Goal: Obtain resource: Download file/media

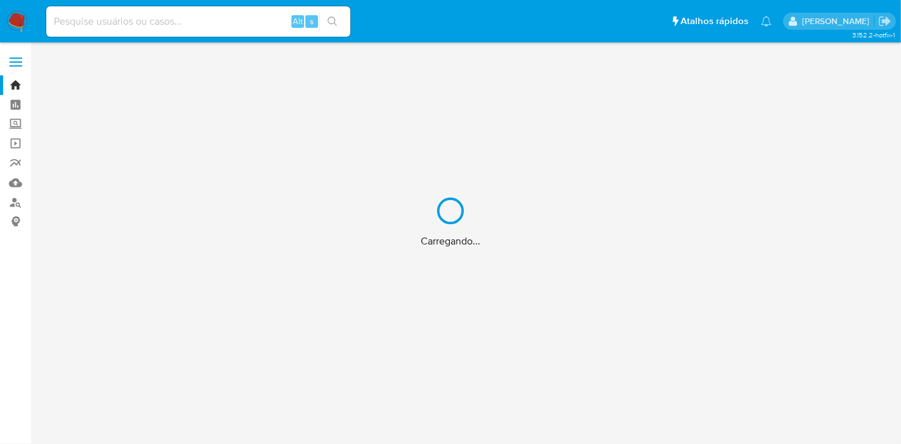
click at [178, 22] on div "Carregando..." at bounding box center [450, 222] width 901 height 444
click at [171, 20] on div "Carregando..." at bounding box center [450, 222] width 901 height 444
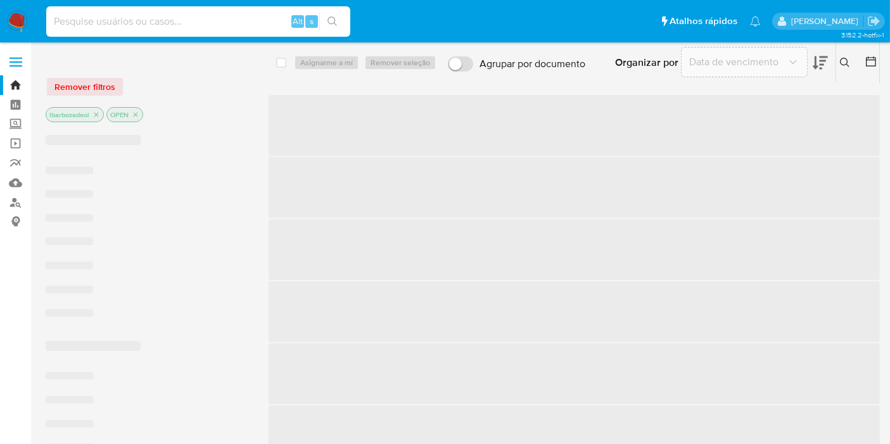
click at [153, 20] on input at bounding box center [198, 21] width 304 height 16
paste input "t6HuXarbLu1mKMxZGQ5GpNyK"
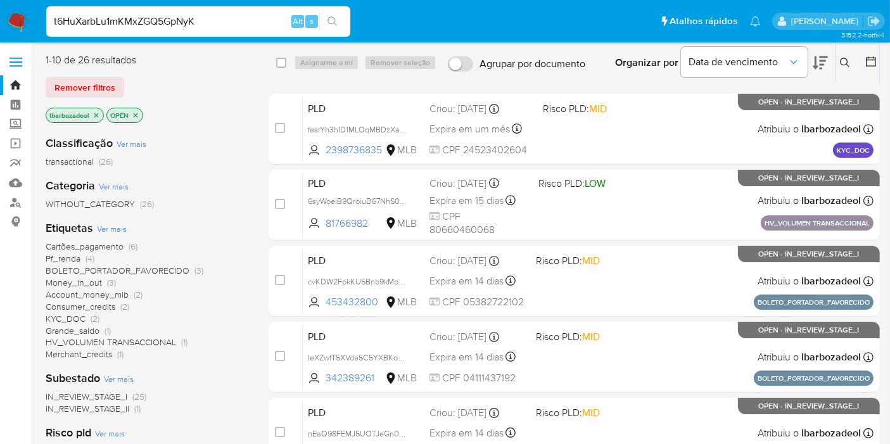
type input "t6HuXarbLu1mKMxZGQ5GpNyK"
click at [336, 20] on icon "search-icon" at bounding box center [333, 21] width 10 height 10
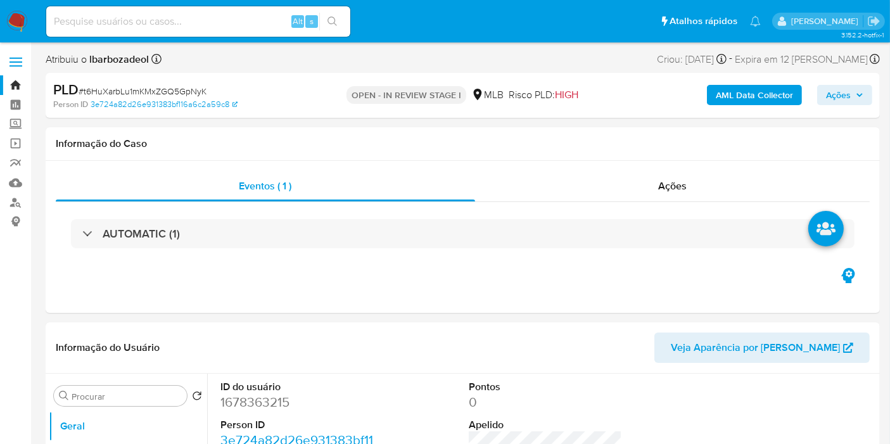
select select "10"
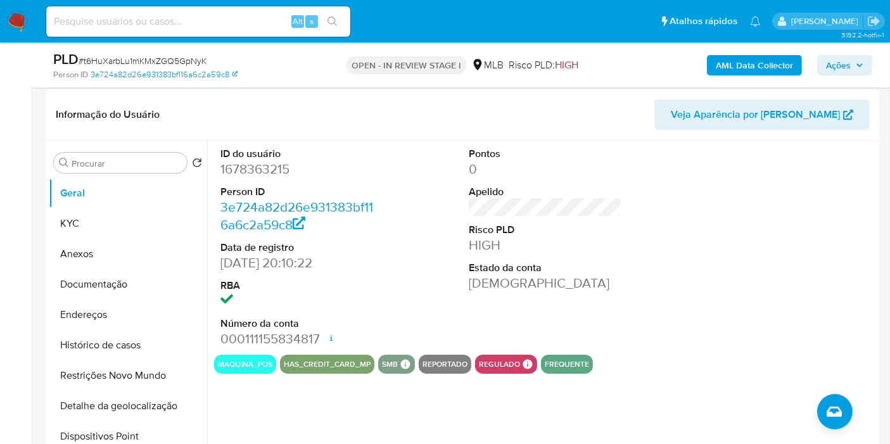
scroll to position [217, 0]
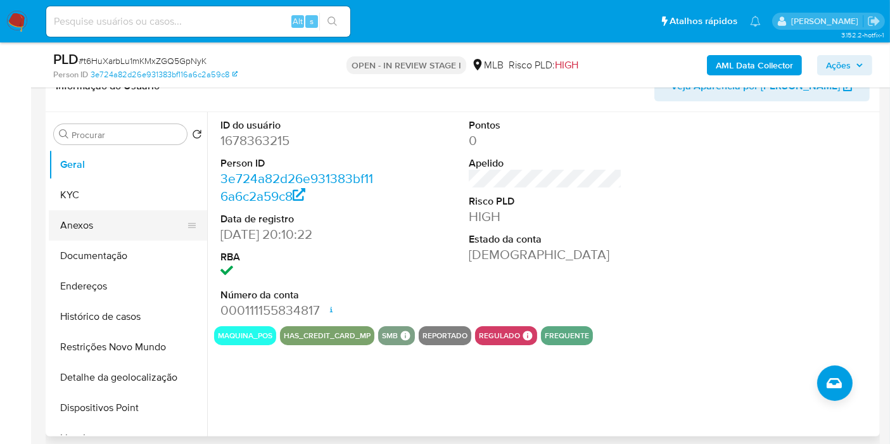
drag, startPoint x: 144, startPoint y: 227, endPoint x: 146, endPoint y: 236, distance: 9.7
click at [144, 227] on button "Anexos" at bounding box center [123, 225] width 148 height 30
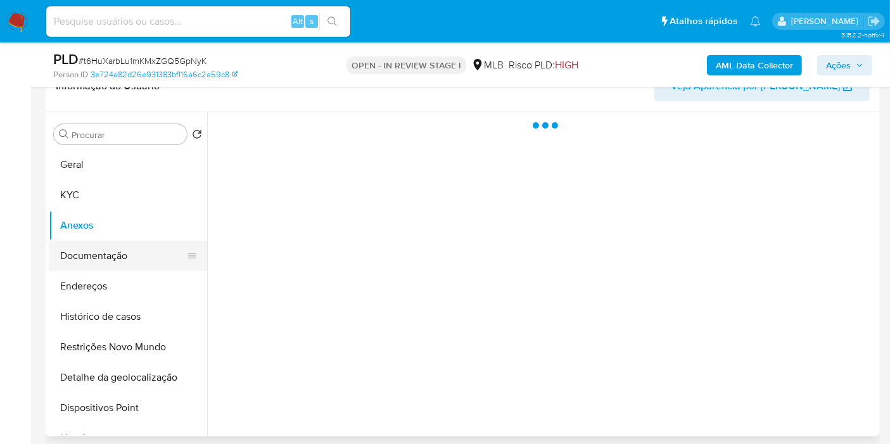
click at [151, 256] on button "Documentação" at bounding box center [123, 256] width 148 height 30
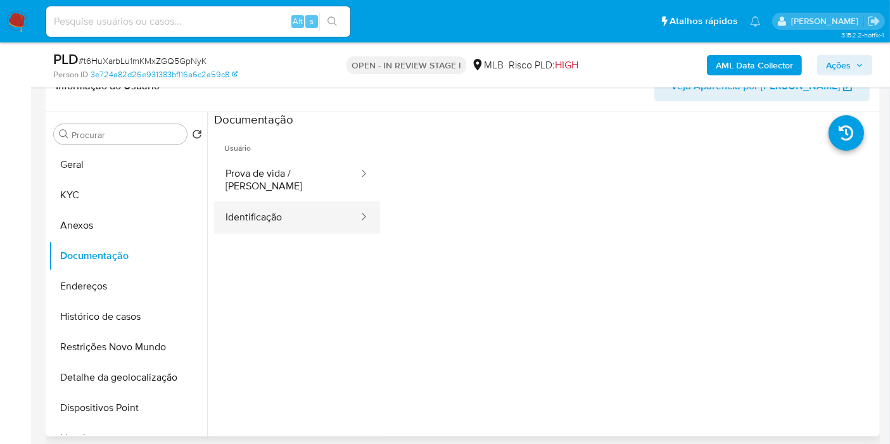
click at [308, 189] on button "Prova de vida / Selfie" at bounding box center [287, 179] width 146 height 43
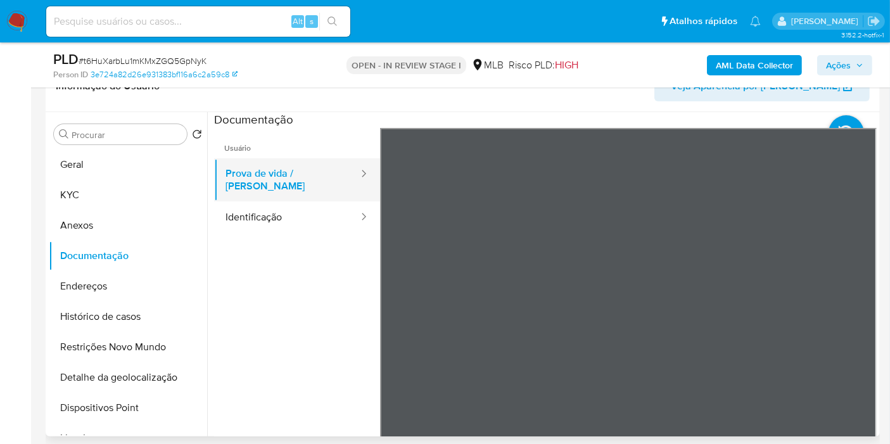
click at [309, 181] on button "Prova de vida / Selfie" at bounding box center [287, 179] width 146 height 43
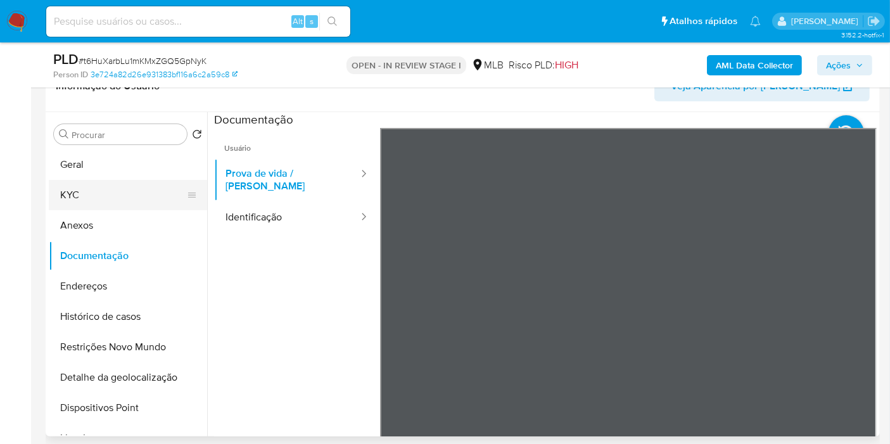
click at [123, 196] on button "KYC" at bounding box center [123, 195] width 148 height 30
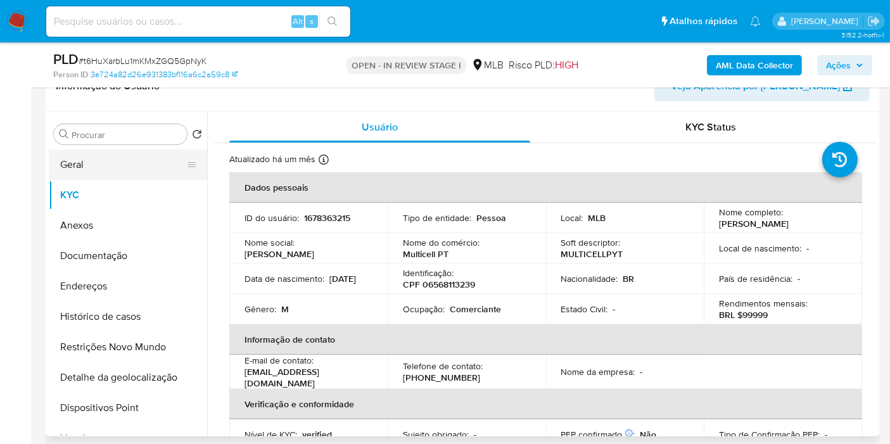
click at [122, 163] on button "Geral" at bounding box center [123, 165] width 148 height 30
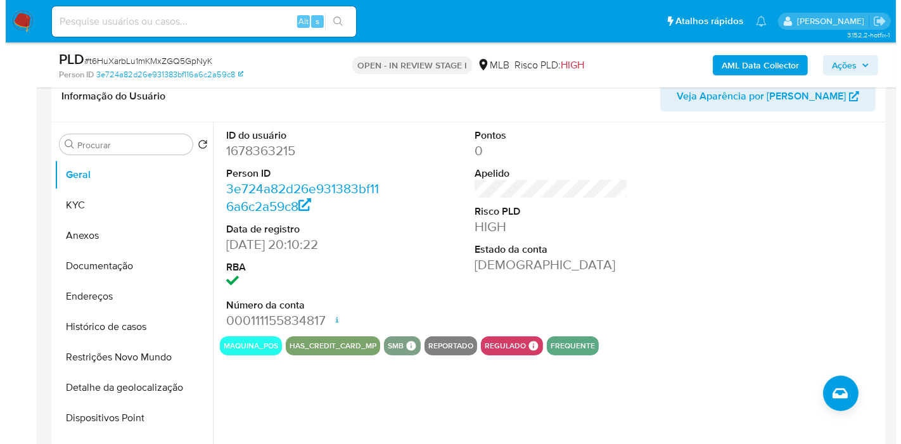
scroll to position [207, 0]
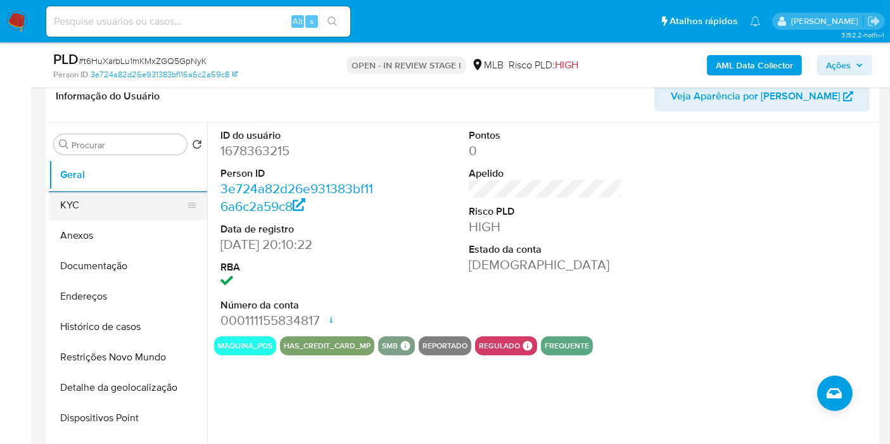
click at [112, 211] on button "KYC" at bounding box center [123, 205] width 148 height 30
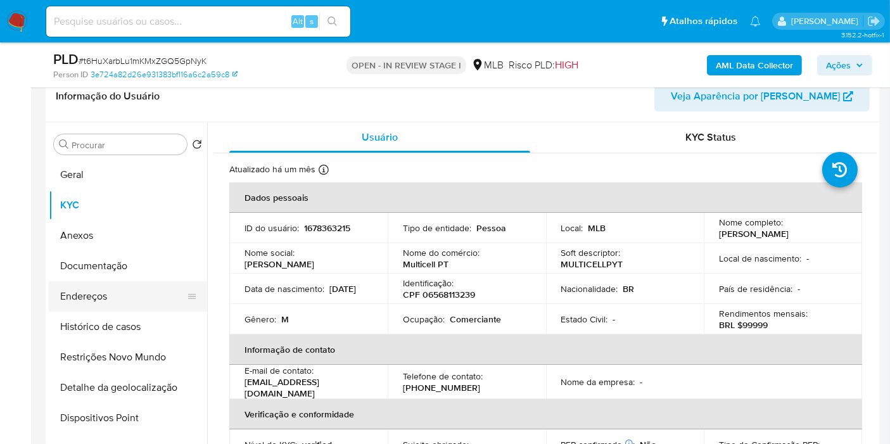
click at [109, 303] on button "Endereços" at bounding box center [123, 296] width 148 height 30
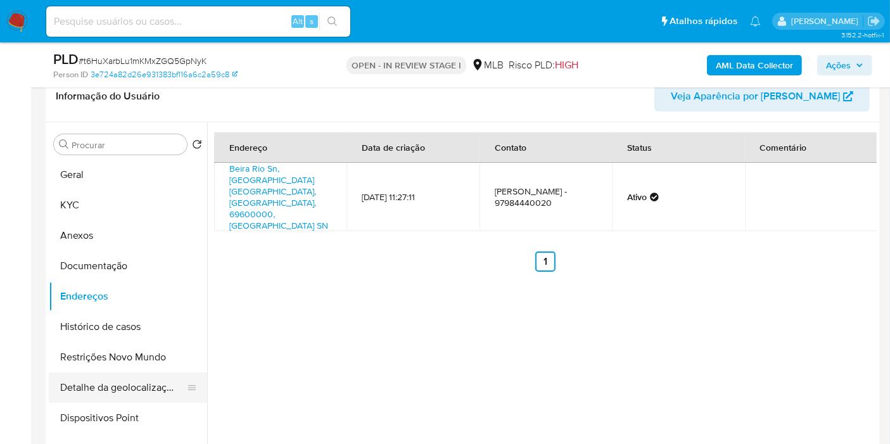
click at [139, 395] on button "Detalhe da geolocalização" at bounding box center [123, 388] width 148 height 30
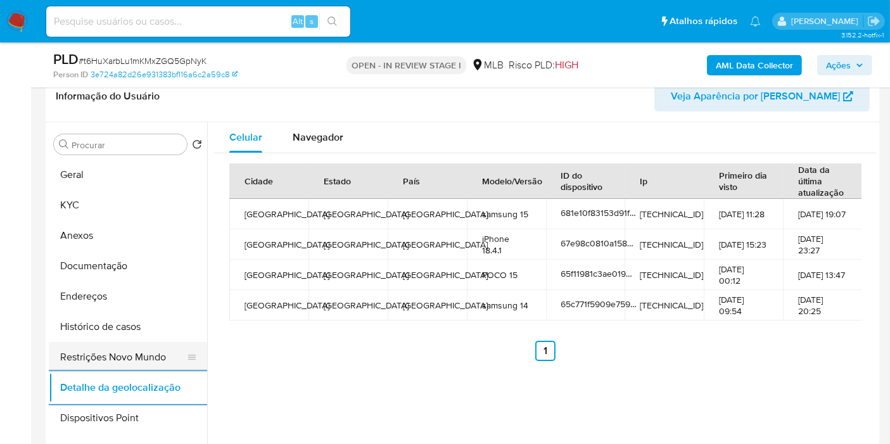
click at [172, 361] on button "Restrições Novo Mundo" at bounding box center [123, 357] width 148 height 30
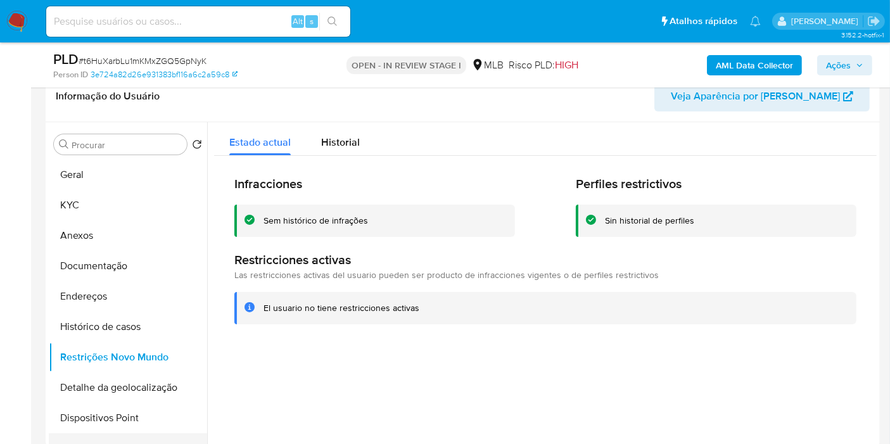
click at [146, 435] on button "Lista Interna" at bounding box center [123, 448] width 148 height 30
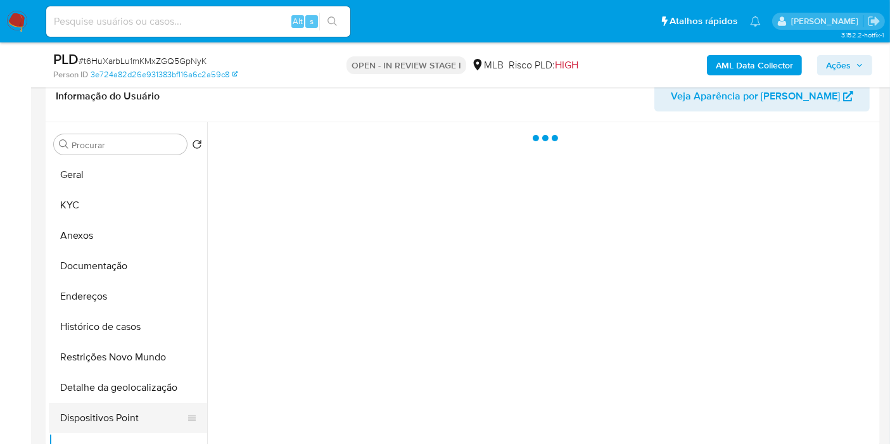
click at [146, 415] on button "Dispositivos Point" at bounding box center [123, 418] width 148 height 30
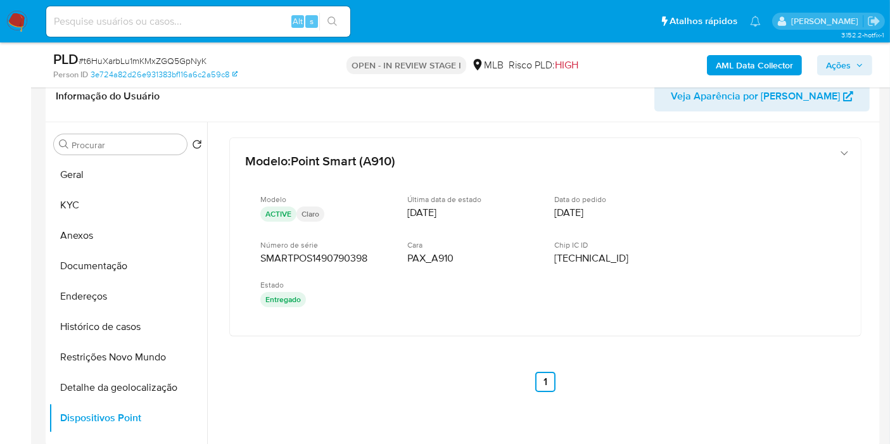
drag, startPoint x: 134, startPoint y: 238, endPoint x: 366, endPoint y: 200, distance: 235.0
click at [134, 238] on button "Anexos" at bounding box center [128, 235] width 158 height 30
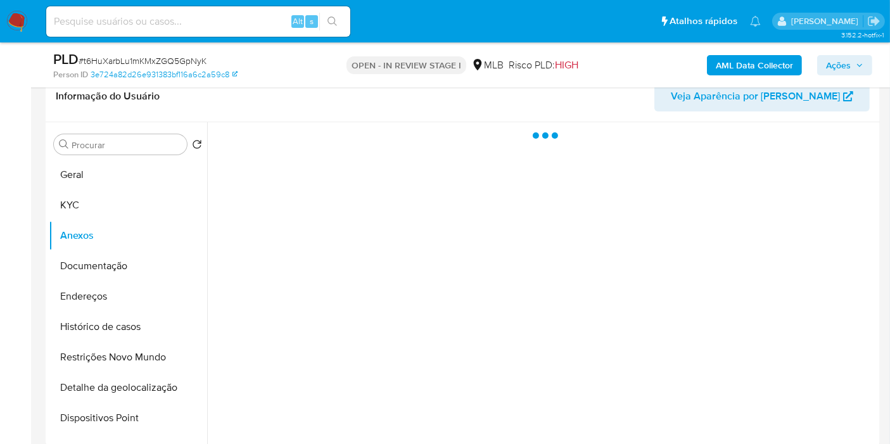
drag, startPoint x: 829, startPoint y: 54, endPoint x: 793, endPoint y: 89, distance: 51.1
click at [830, 54] on div "AML Data Collector Ações" at bounding box center [738, 65] width 270 height 30
click at [836, 65] on span "Ações" at bounding box center [838, 65] width 25 height 20
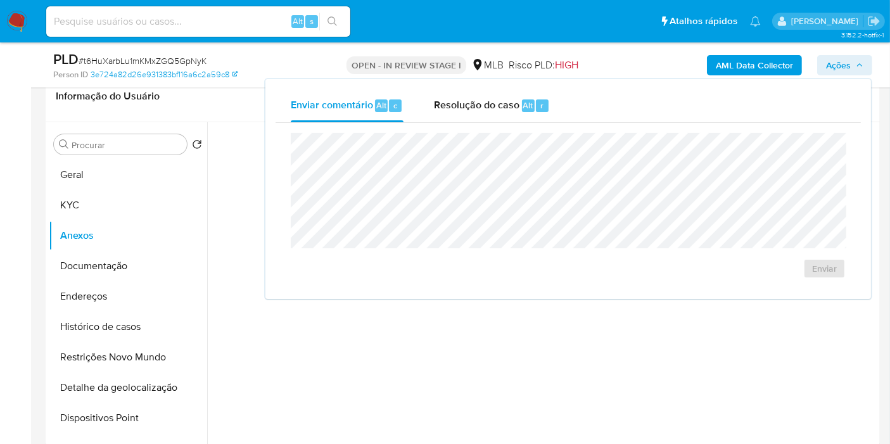
drag, startPoint x: 502, startPoint y: 101, endPoint x: 628, endPoint y: 121, distance: 127.0
click at [503, 102] on span "Resolução do caso" at bounding box center [477, 105] width 86 height 15
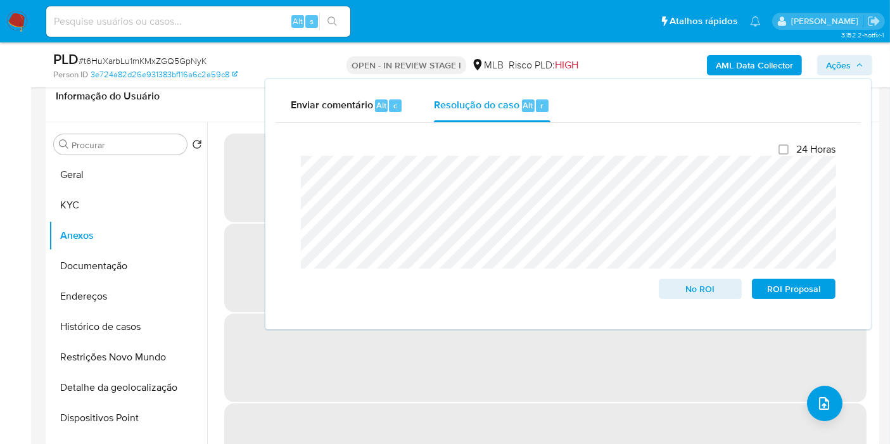
click at [727, 65] on b "AML Data Collector" at bounding box center [754, 65] width 77 height 20
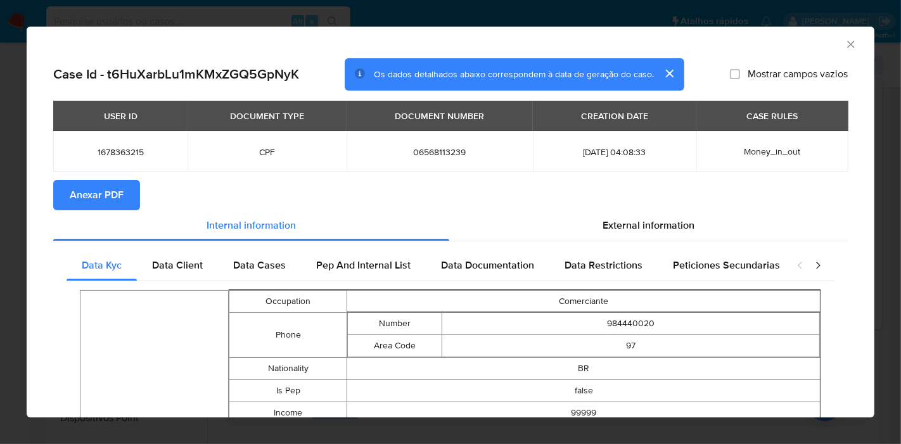
click at [98, 196] on span "Anexar PDF" at bounding box center [97, 195] width 54 height 28
click at [847, 44] on icon "Fechar a janela" at bounding box center [850, 44] width 7 height 7
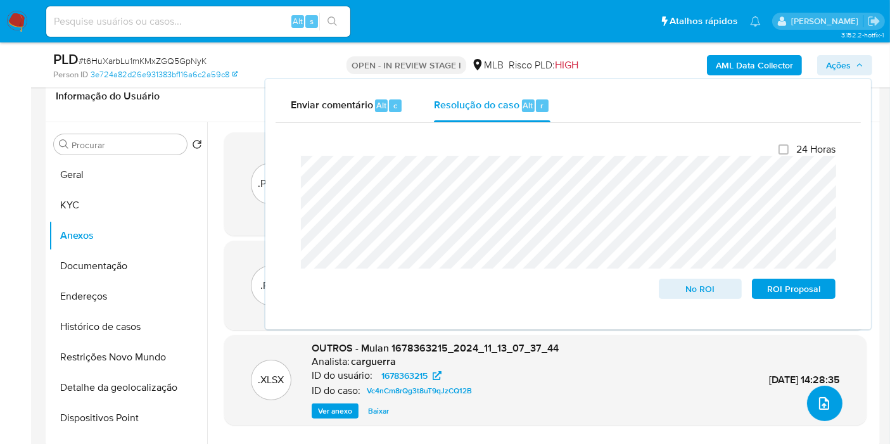
click at [824, 401] on icon "upload-file" at bounding box center [824, 403] width 10 height 13
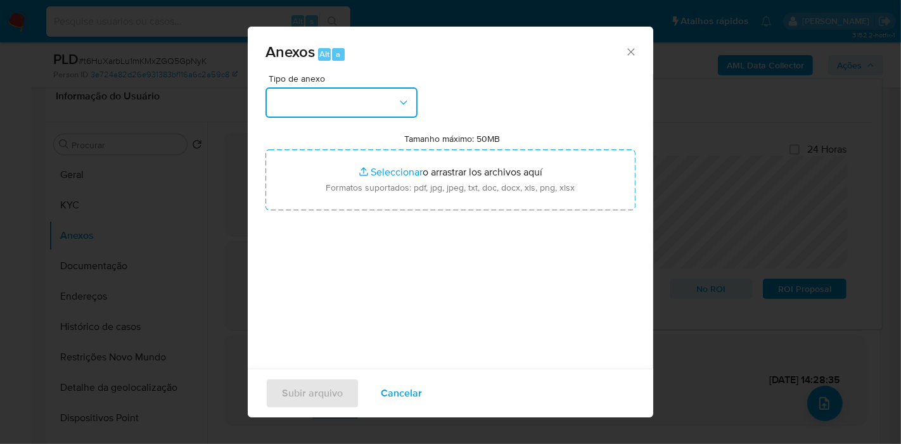
drag, startPoint x: 396, startPoint y: 108, endPoint x: 402, endPoint y: 120, distance: 13.3
click at [396, 109] on button "button" at bounding box center [341, 102] width 152 height 30
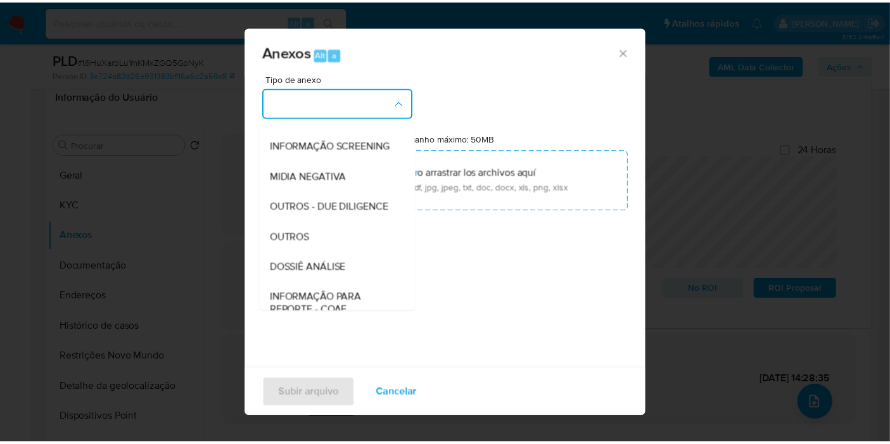
scroll to position [195, 0]
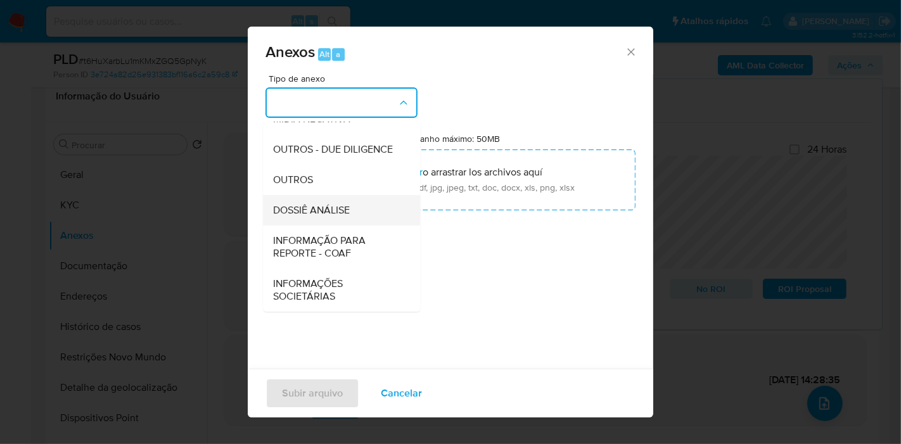
click at [376, 207] on div "DOSSIÊ ANÁLISE" at bounding box center [337, 210] width 129 height 30
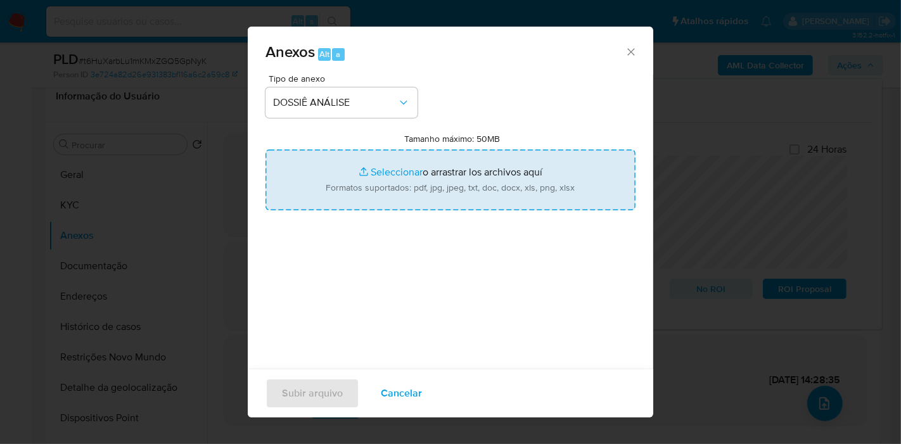
click at [374, 197] on input "Tamanho máximo: 50MB Seleccionar archivos" at bounding box center [450, 180] width 370 height 61
type input "C:\fakepath\Mulan 1678363215_2025_08_13_17_18_12.pdf"
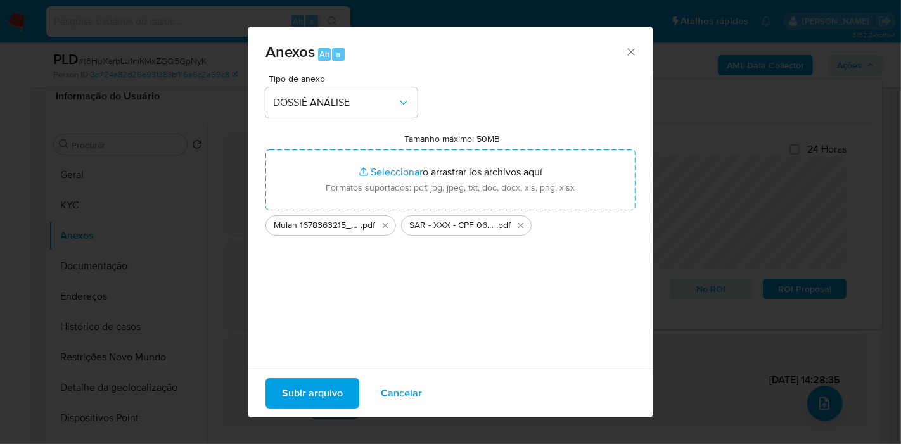
click at [328, 386] on span "Subir arquivo" at bounding box center [312, 394] width 61 height 28
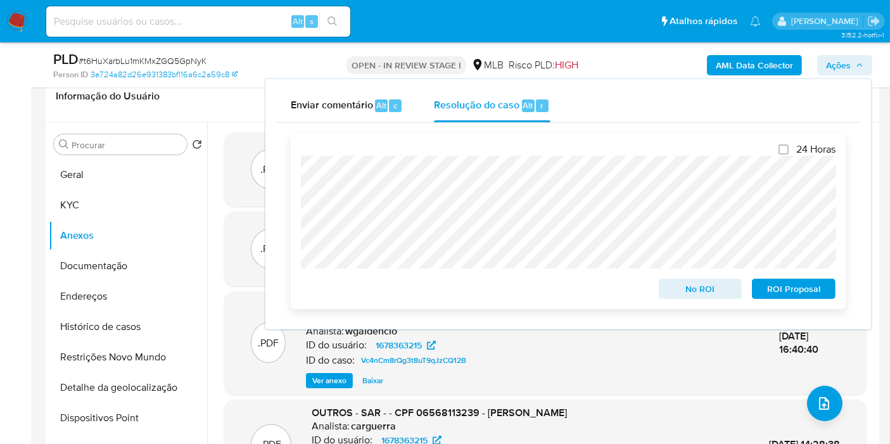
click at [791, 290] on span "ROI Proposal" at bounding box center [794, 289] width 66 height 18
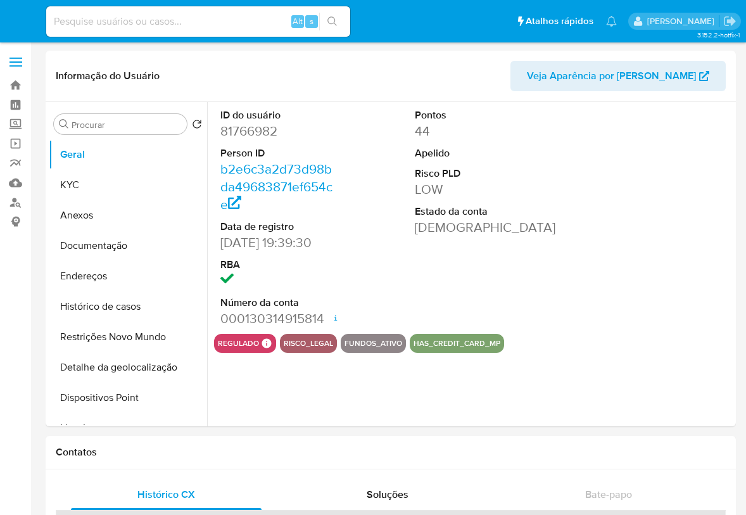
select select "10"
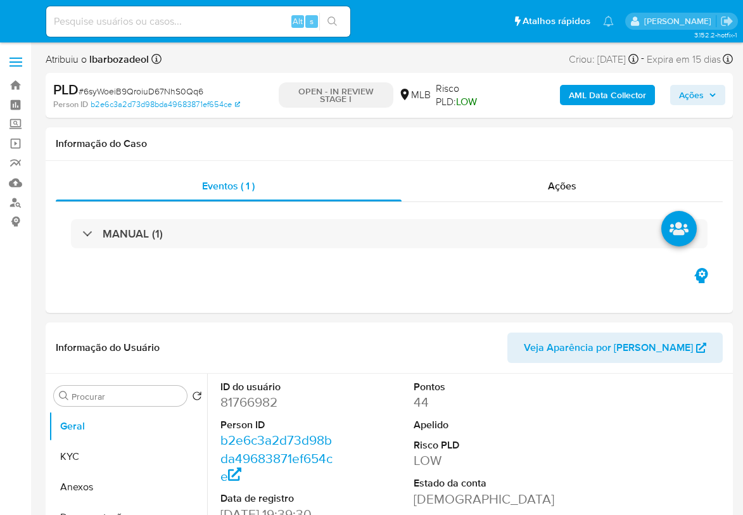
select select "10"
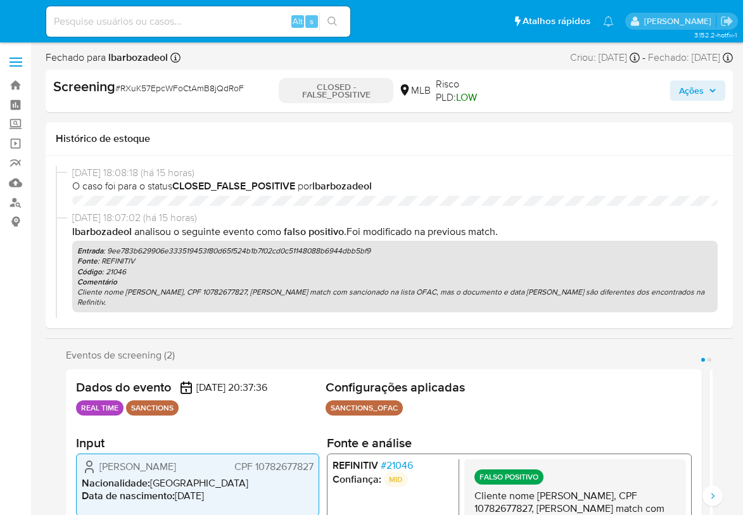
select select "10"
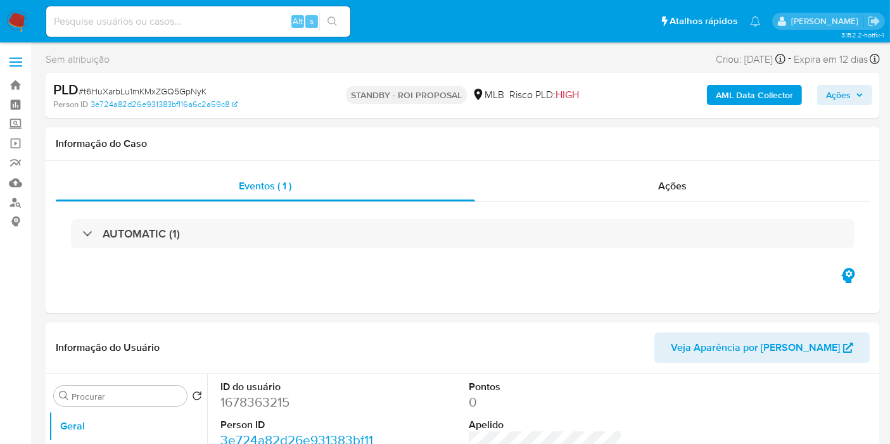
select select "10"
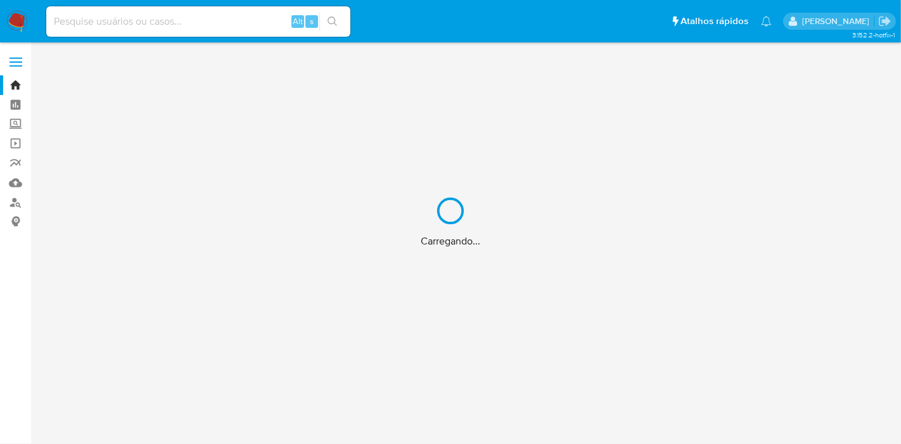
click at [20, 104] on div "Carregando..." at bounding box center [450, 222] width 901 height 444
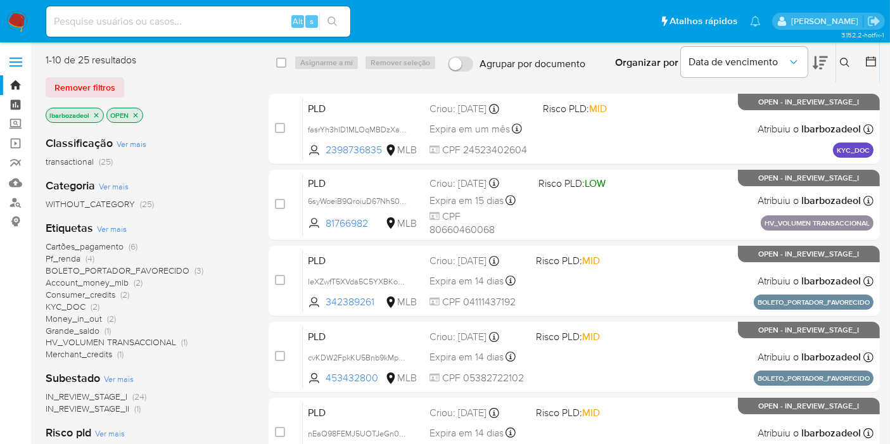
click at [17, 106] on link "Painel" at bounding box center [75, 105] width 151 height 20
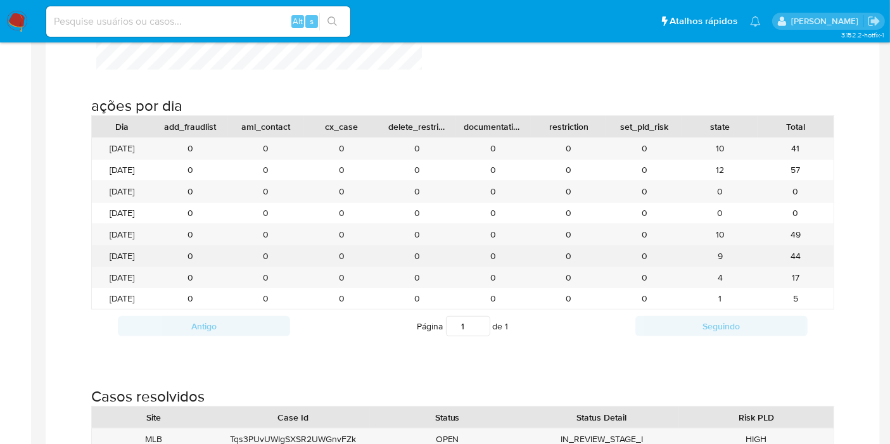
scroll to position [1188, 0]
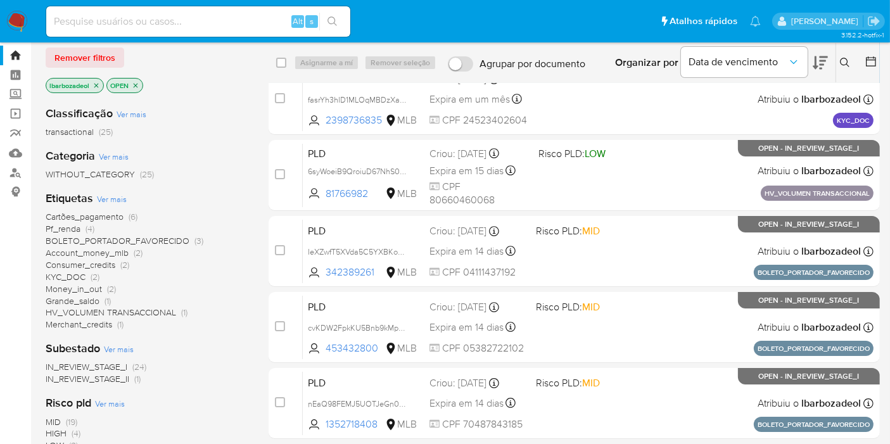
scroll to position [211, 0]
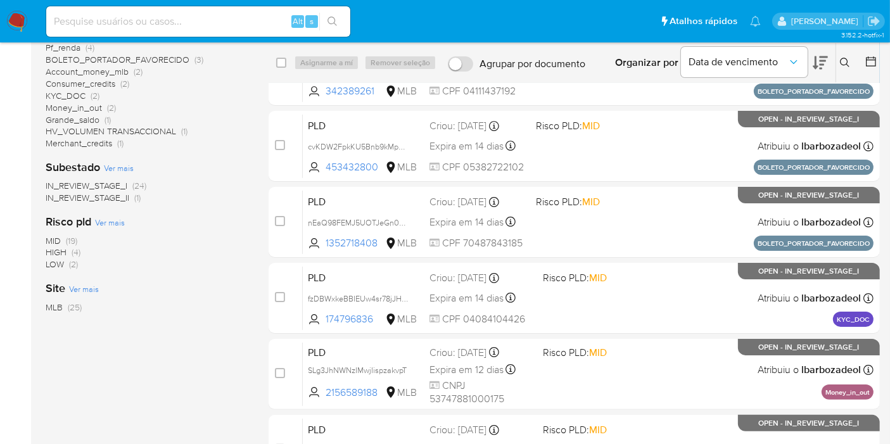
click at [70, 252] on span "HIGH (4)" at bounding box center [63, 252] width 35 height 12
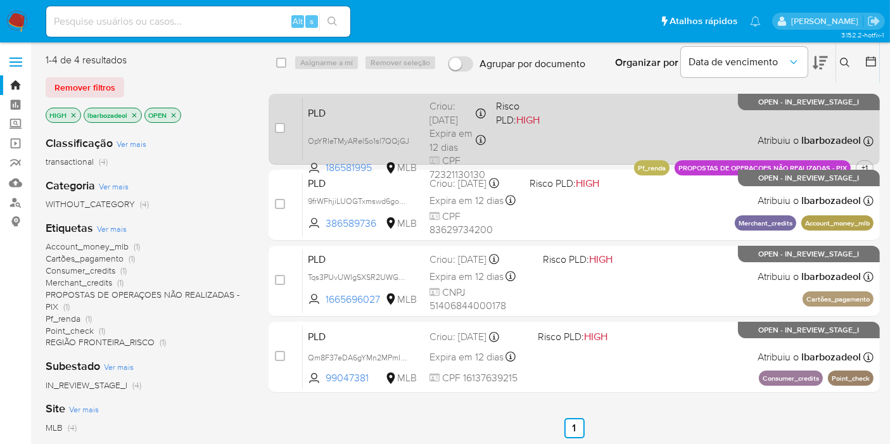
click at [568, 126] on div "PLD OpYRIeTMyARelSo1sl7QQjGJ 186581995 MLB Risco PLD: HIGH Criou: 12/07/2025 Cr…" at bounding box center [588, 129] width 571 height 64
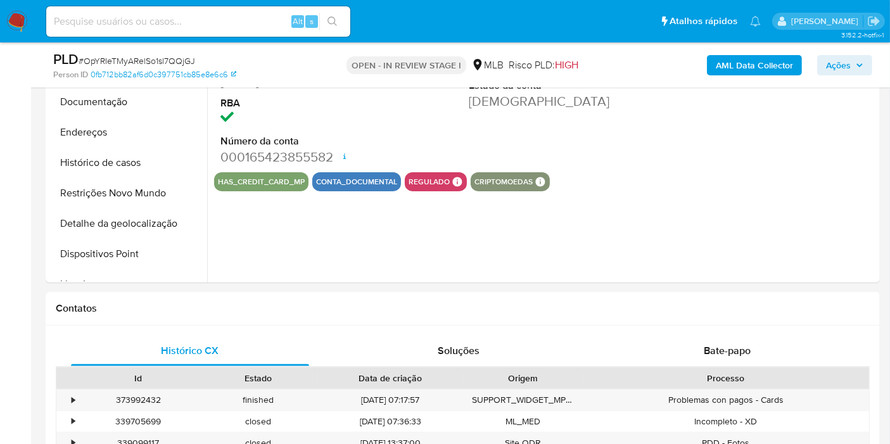
select select "10"
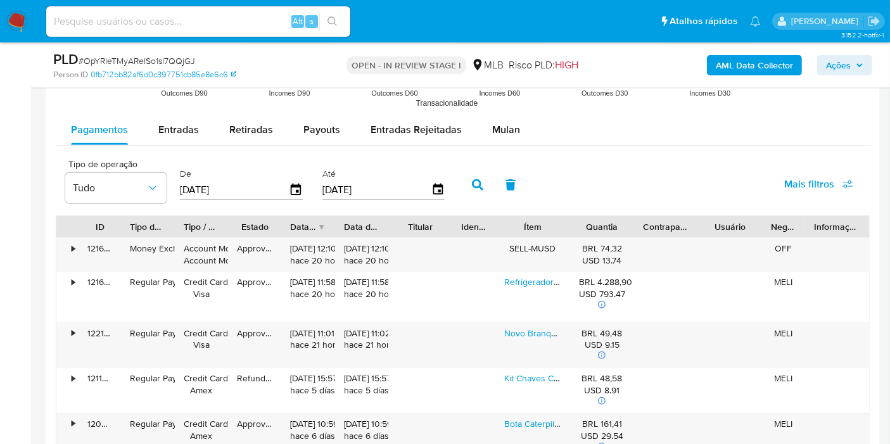
scroll to position [1382, 0]
click at [494, 131] on span "Mulan" at bounding box center [506, 130] width 28 height 15
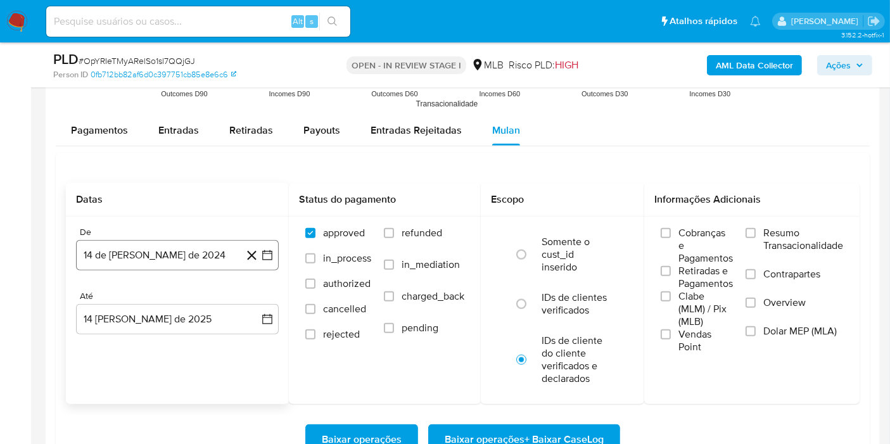
click at [191, 257] on button "14 de [PERSON_NAME] de 2024" at bounding box center [177, 255] width 203 height 30
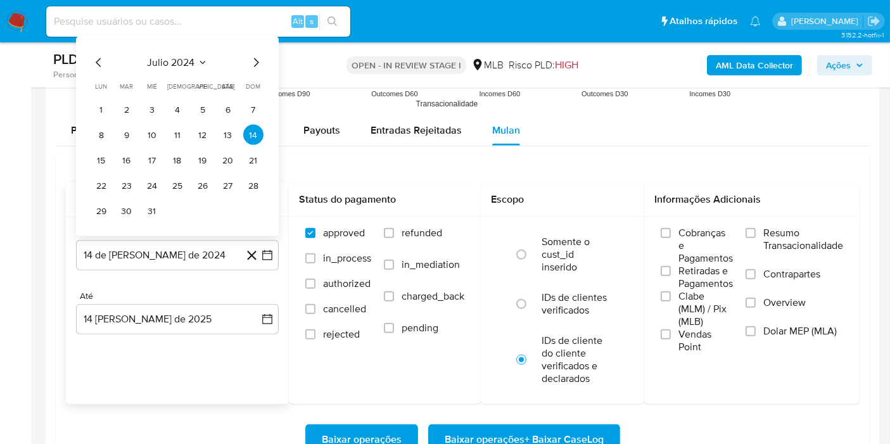
click at [182, 57] on span "julio 2024" at bounding box center [172, 62] width 48 height 13
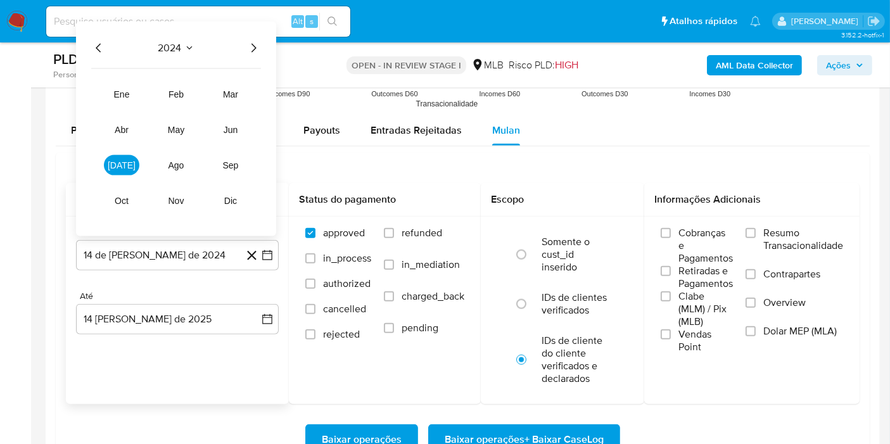
click at [254, 42] on icon "Año siguiente" at bounding box center [253, 48] width 15 height 15
click at [231, 136] on button "jun" at bounding box center [230, 130] width 35 height 20
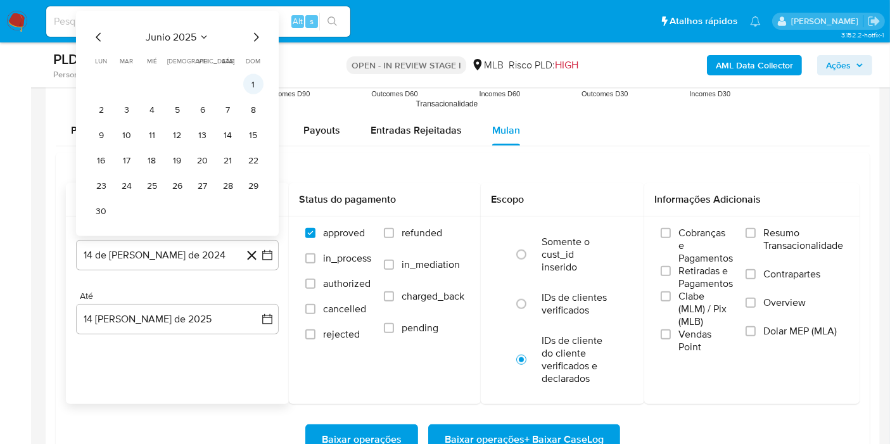
click at [253, 82] on button "1" at bounding box center [253, 84] width 20 height 20
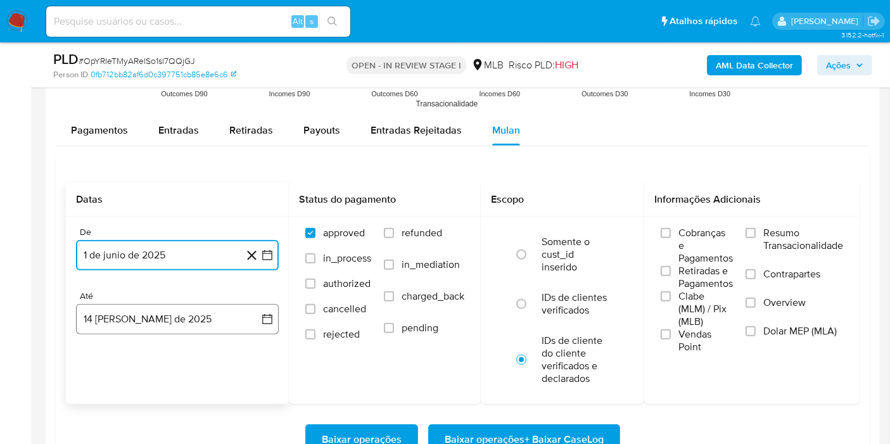
click at [102, 328] on button "14 [PERSON_NAME] de 2025" at bounding box center [177, 319] width 203 height 30
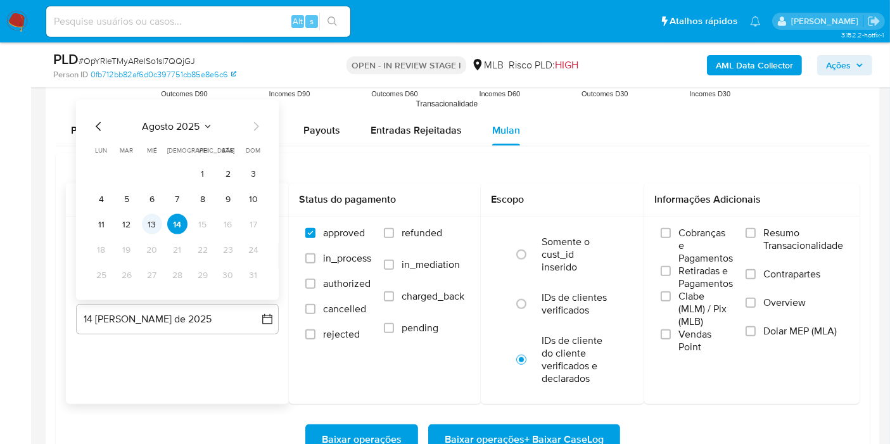
click at [153, 222] on button "13" at bounding box center [152, 224] width 20 height 20
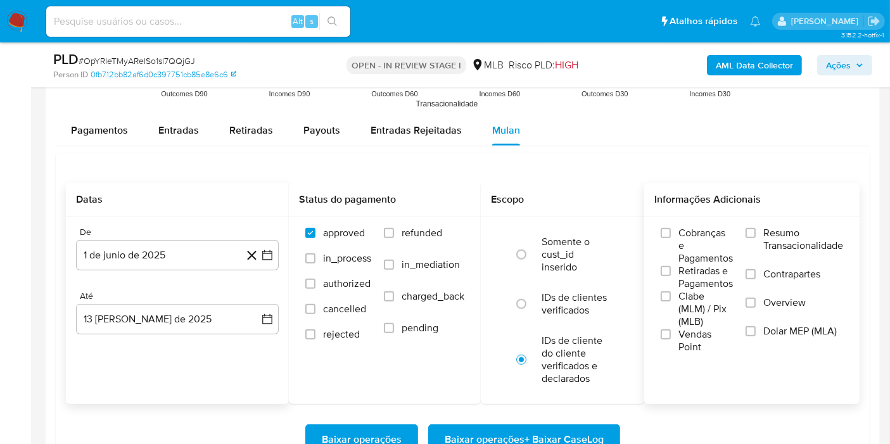
click at [793, 239] on span "Resumo Transacionalidade" at bounding box center [803, 239] width 80 height 25
click at [756, 238] on input "Resumo Transacionalidade" at bounding box center [751, 233] width 10 height 10
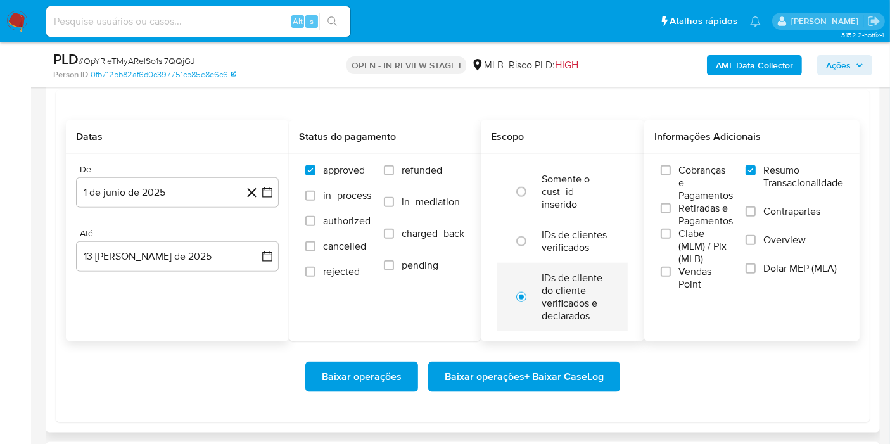
scroll to position [1451, 0]
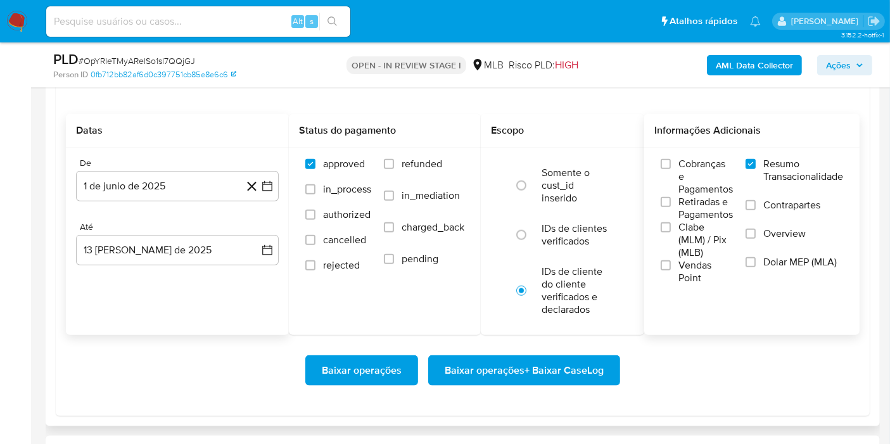
click at [584, 362] on span "Baixar operações + Baixar CaseLog" at bounding box center [524, 371] width 159 height 28
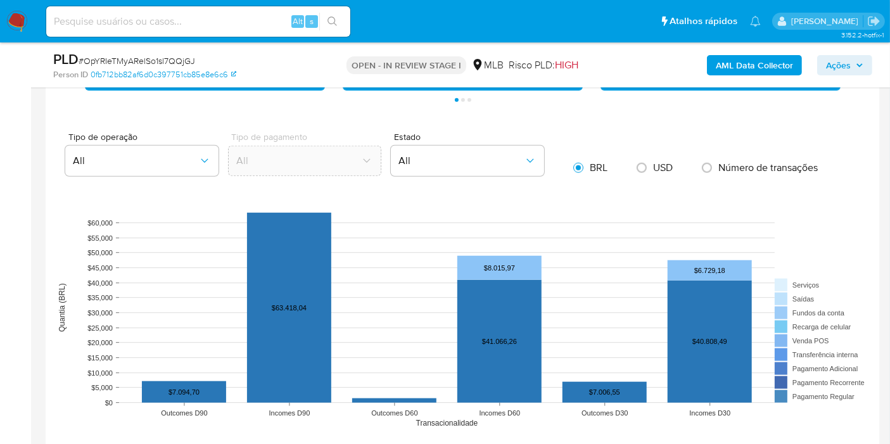
scroll to position [153, 0]
